Goal: Connect with others: Find contact information

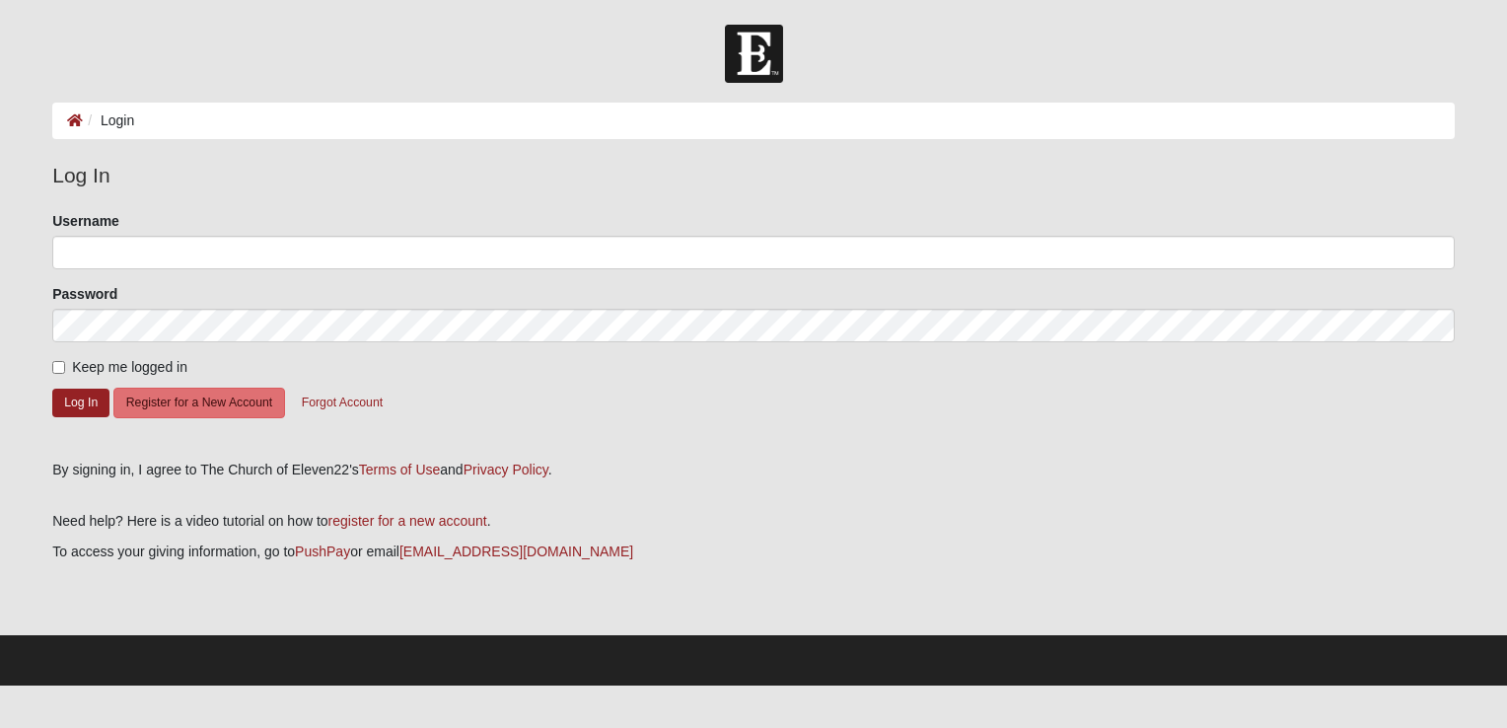
click at [185, 233] on div "Username" at bounding box center [753, 240] width 1402 height 58
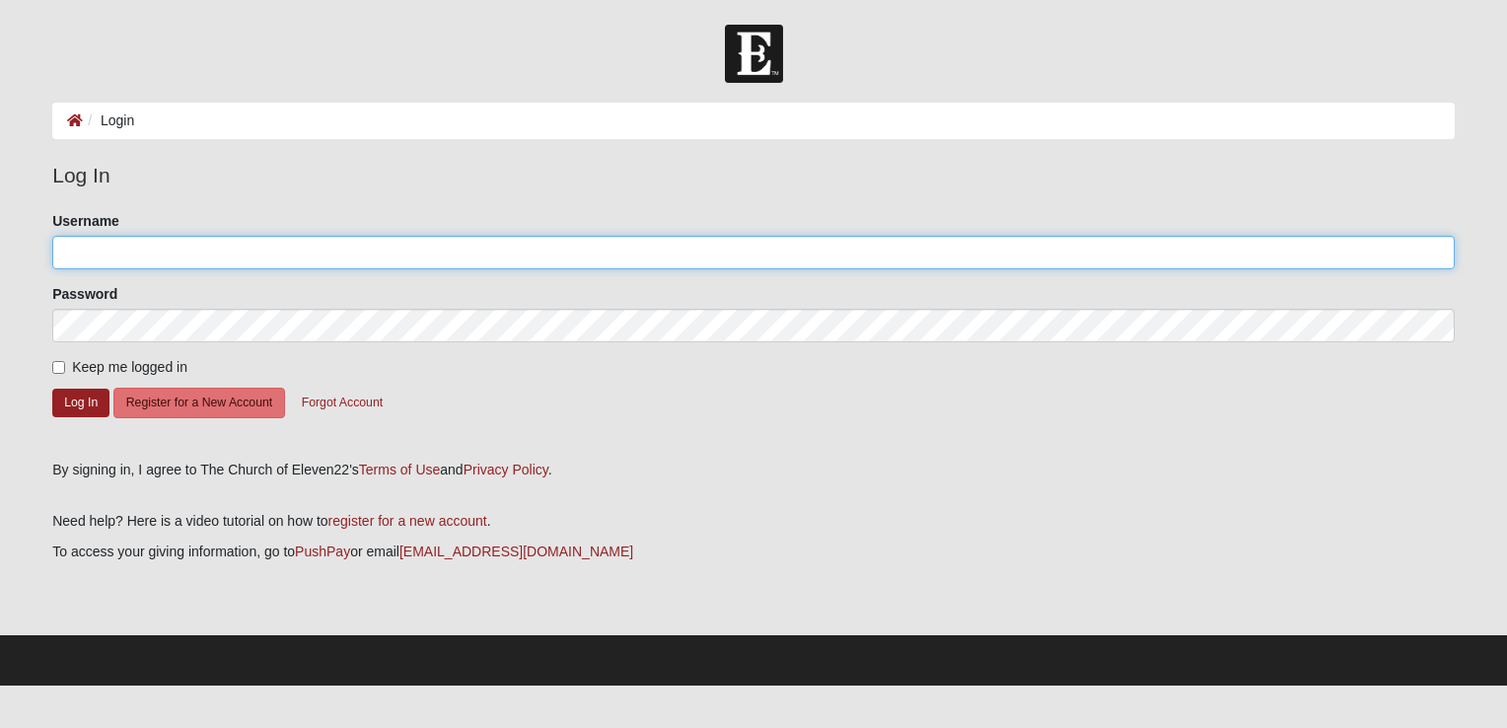
click at [168, 253] on input "Username" at bounding box center [753, 253] width 1402 height 34
click at [237, 243] on input "[EMAIL_ADDRESS][DOMAIN_NAME]" at bounding box center [753, 253] width 1402 height 34
type input "mstjohn818"
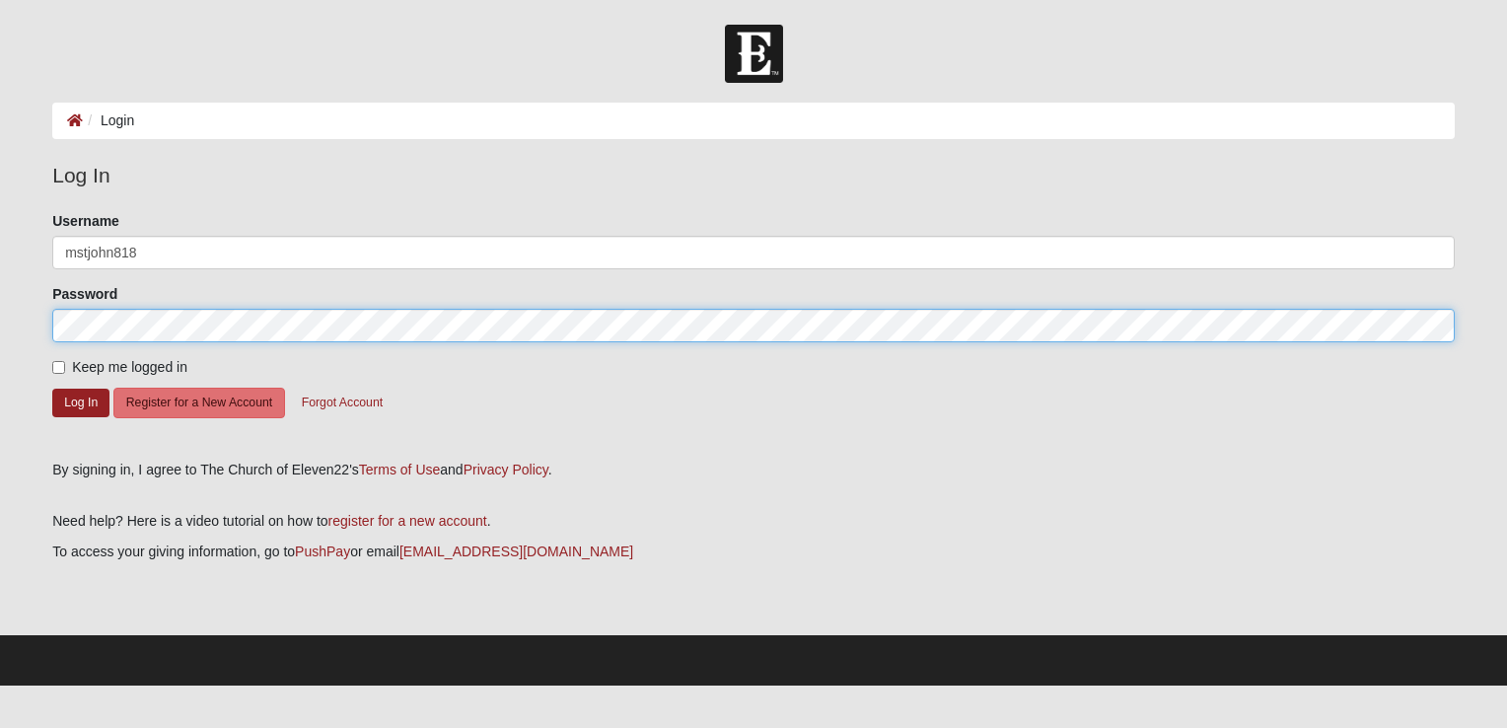
click at [52, 389] on button "Log In" at bounding box center [80, 403] width 57 height 29
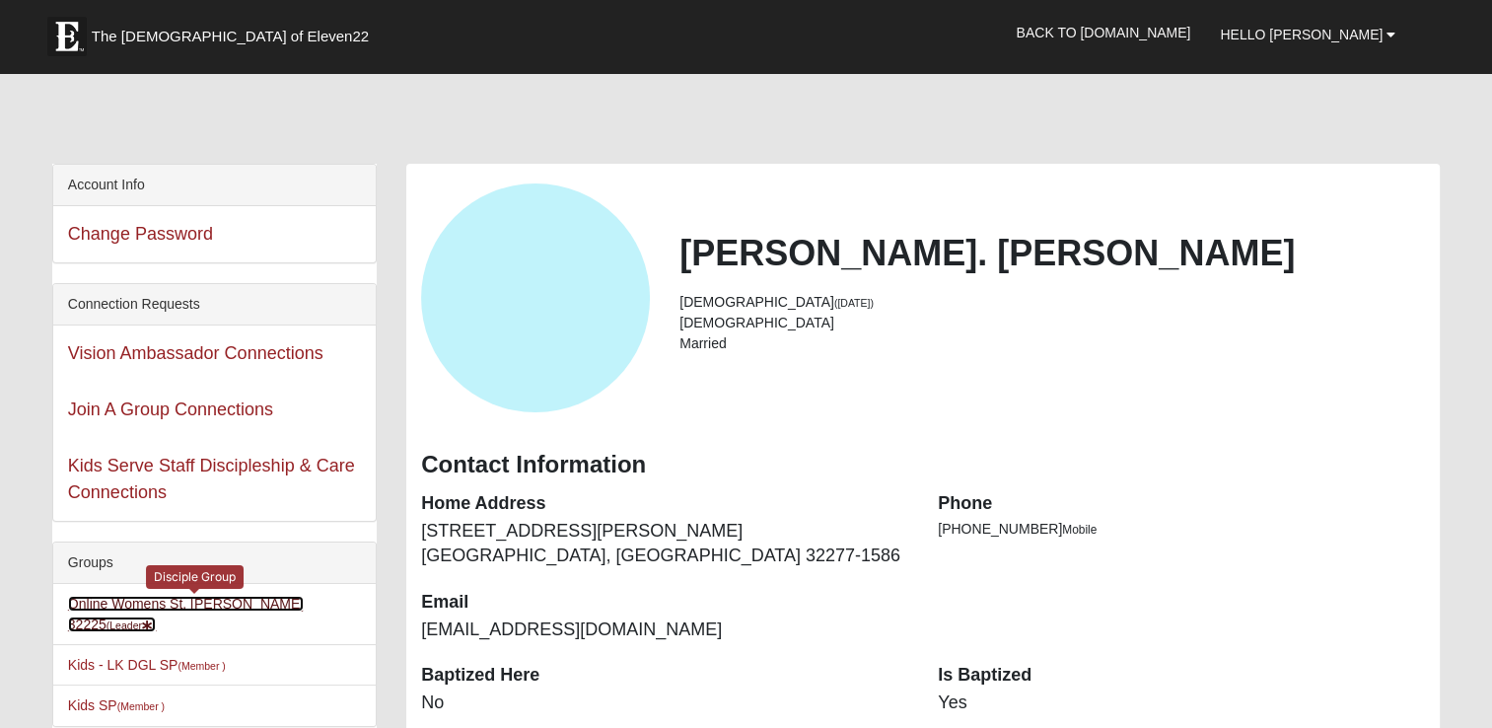
click at [241, 599] on link "Online Womens St. [PERSON_NAME] 32225 (Leader )" at bounding box center [186, 614] width 236 height 36
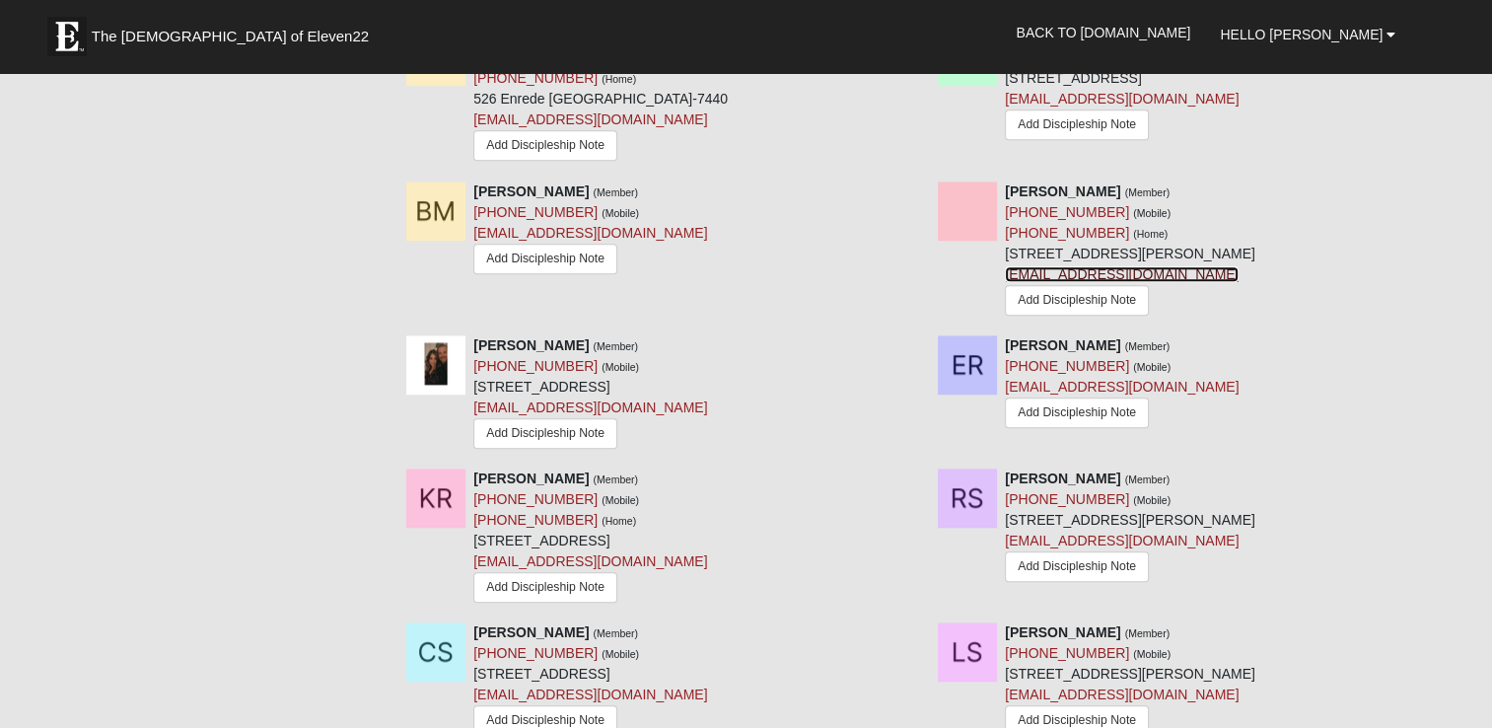
scroll to position [1568, 0]
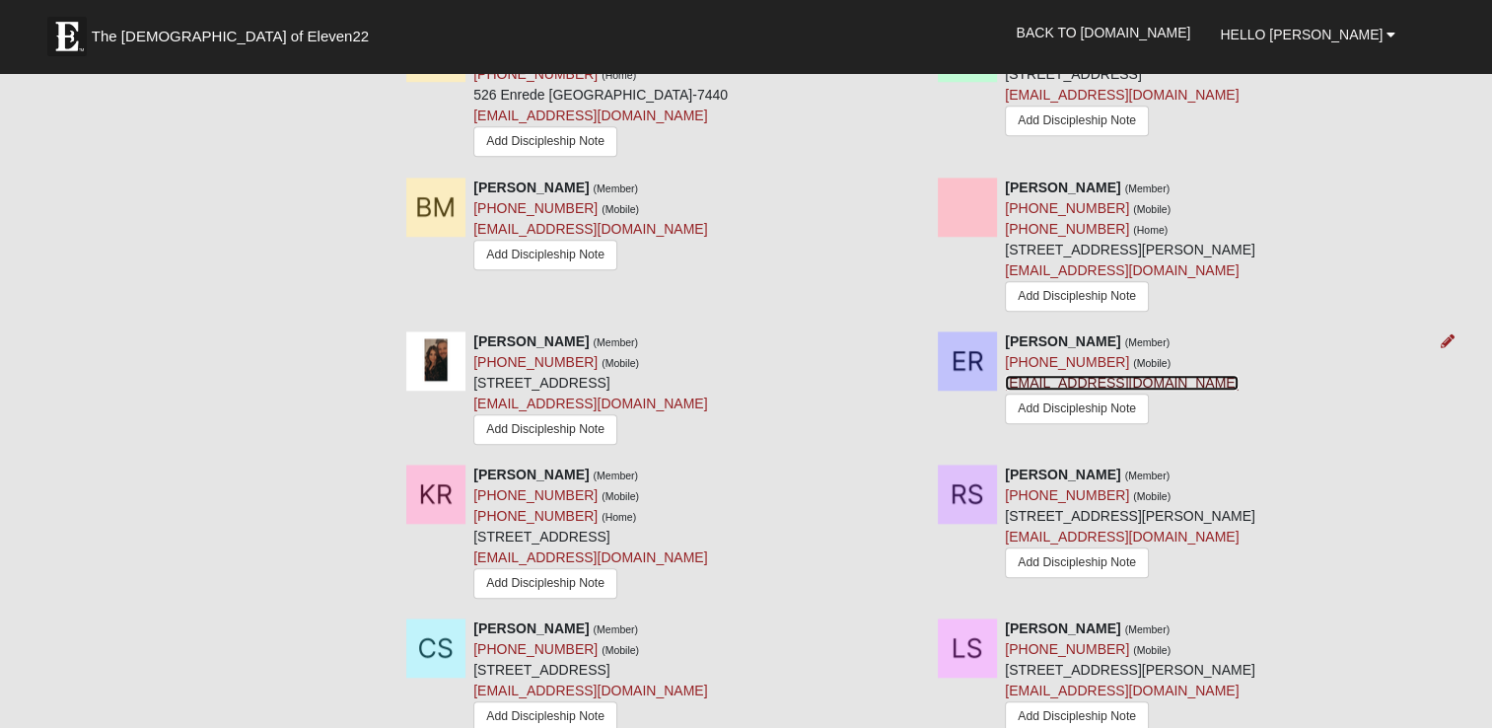
click at [1044, 379] on link "ellierivera57@gmail.com" at bounding box center [1122, 383] width 234 height 16
click at [818, 638] on div "Carman Smith (Member) (352) 804-1013 (Mobile) 3709 NE 17th St Ocala, FL 34470-4…" at bounding box center [657, 677] width 532 height 118
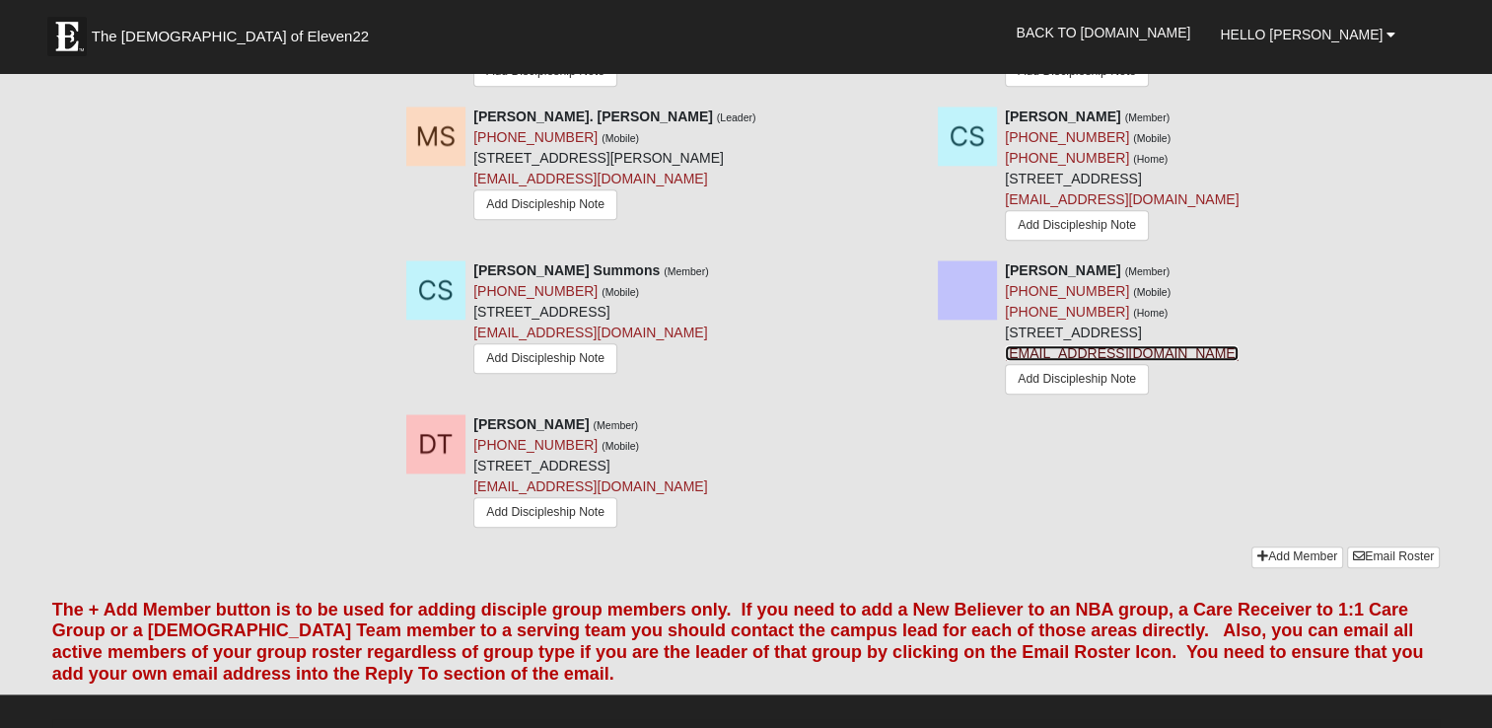
scroll to position [2233, 0]
